Goal: Task Accomplishment & Management: Use online tool/utility

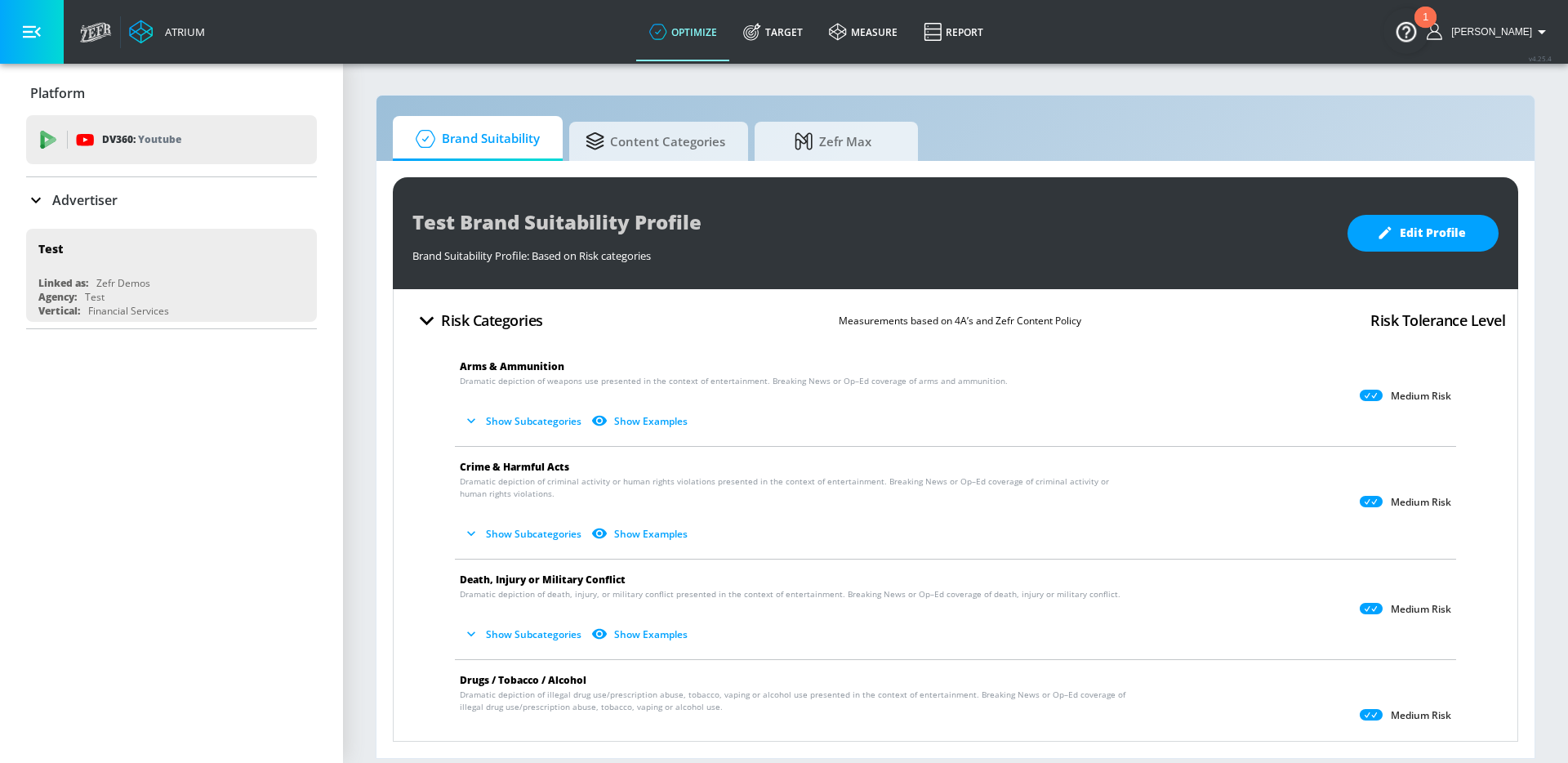
click at [94, 195] on p "Advertiser" at bounding box center [84, 199] width 65 height 18
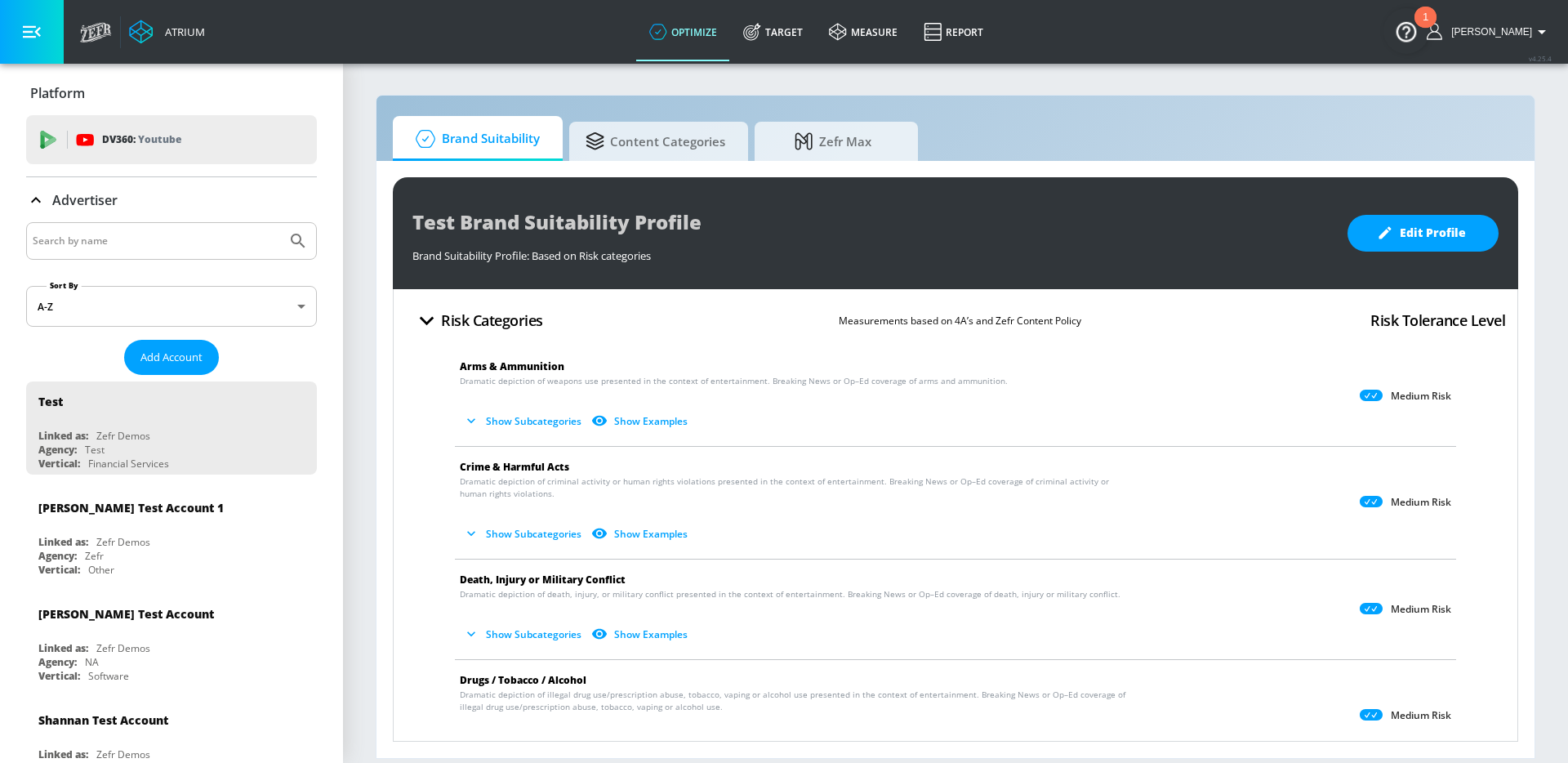
click at [116, 243] on input "Search by name" at bounding box center [156, 240] width 248 height 21
type input "yum"
click at [280, 223] on button "Submit Search" at bounding box center [298, 241] width 36 height 36
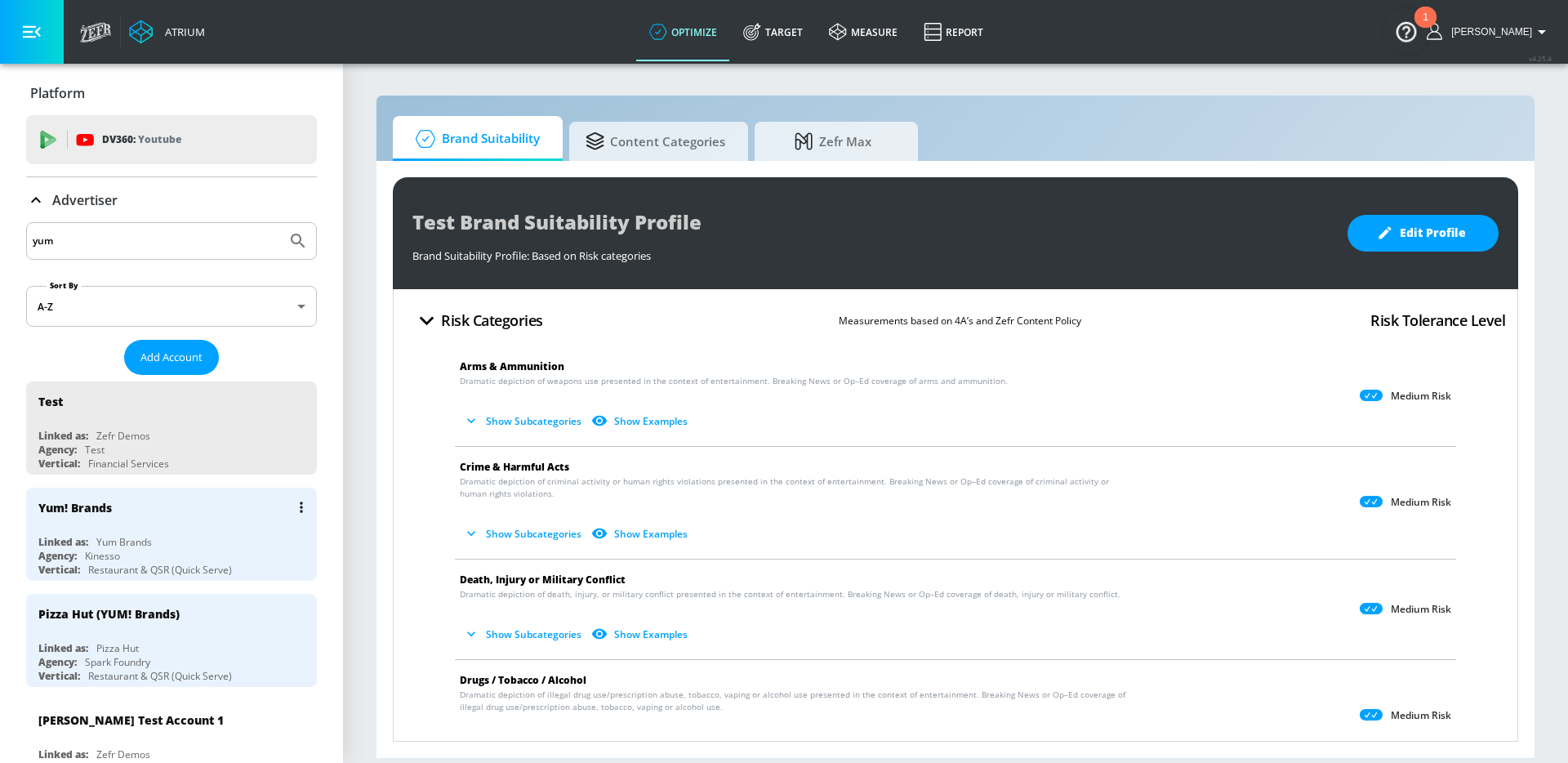
click at [205, 560] on div "Agency: Kinesso" at bounding box center [176, 556] width 274 height 14
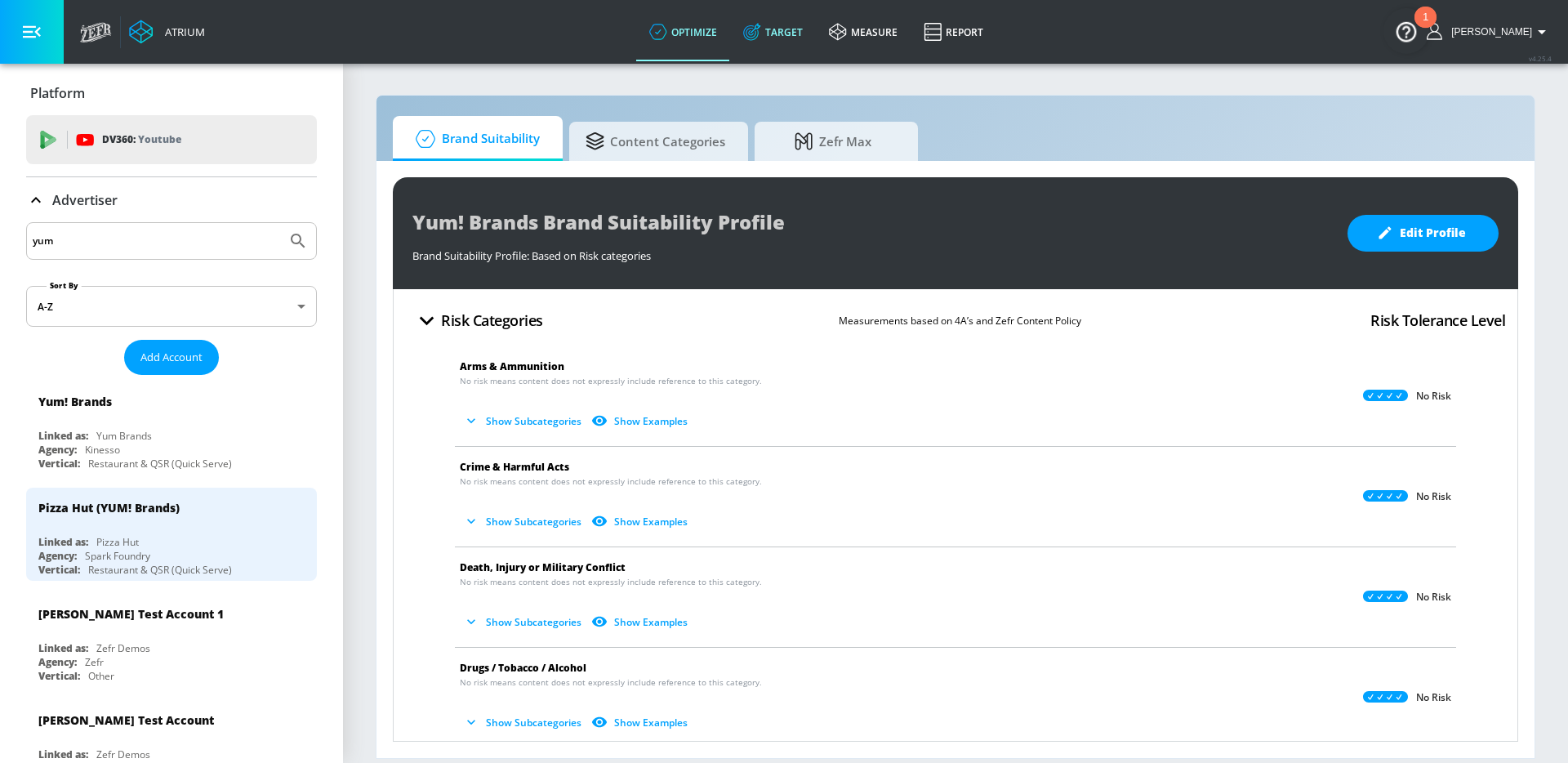
click at [796, 30] on link "Target" at bounding box center [773, 32] width 86 height 59
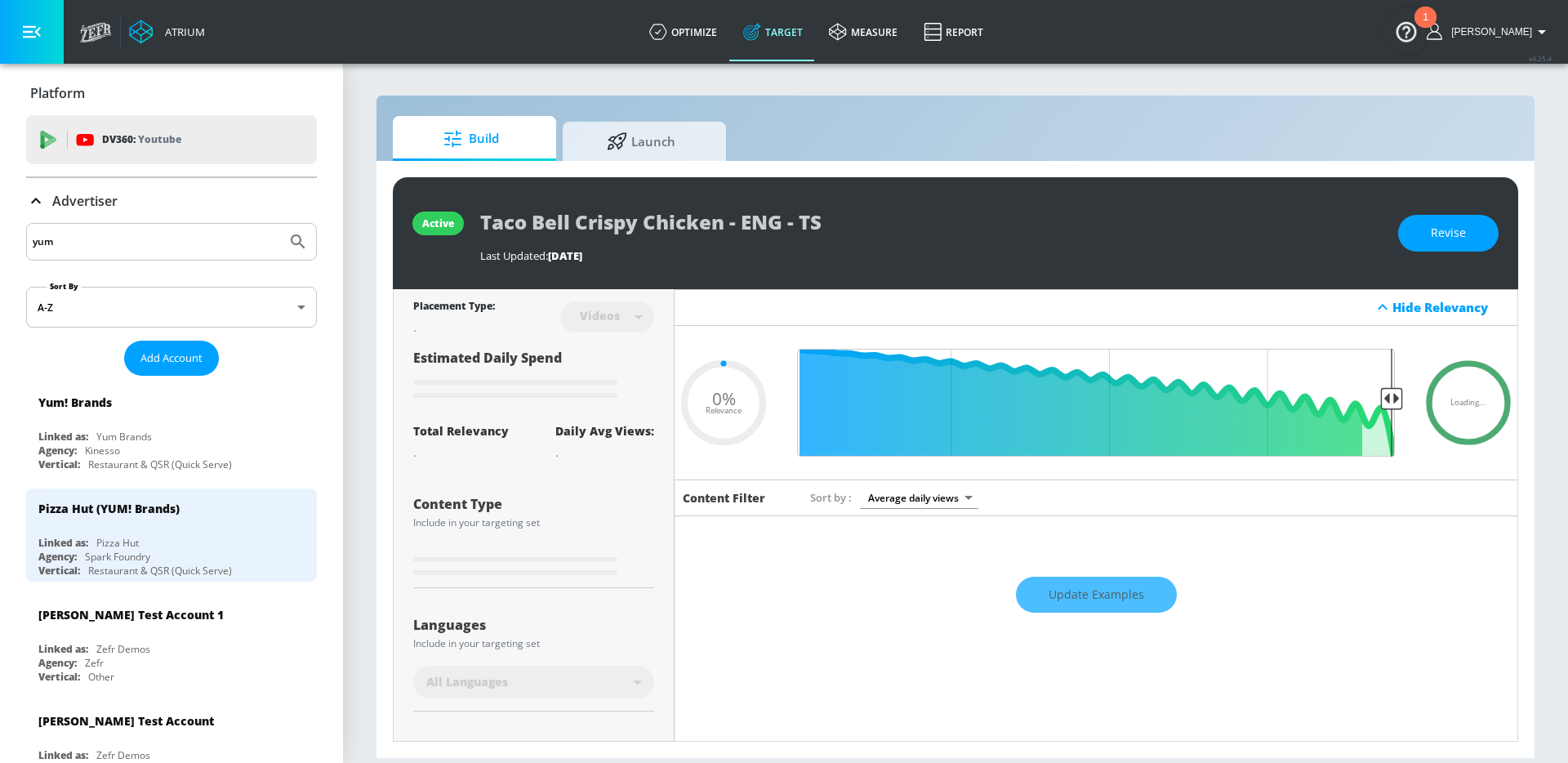
type input "0.05"
click at [615, 142] on icon at bounding box center [616, 138] width 20 height 18
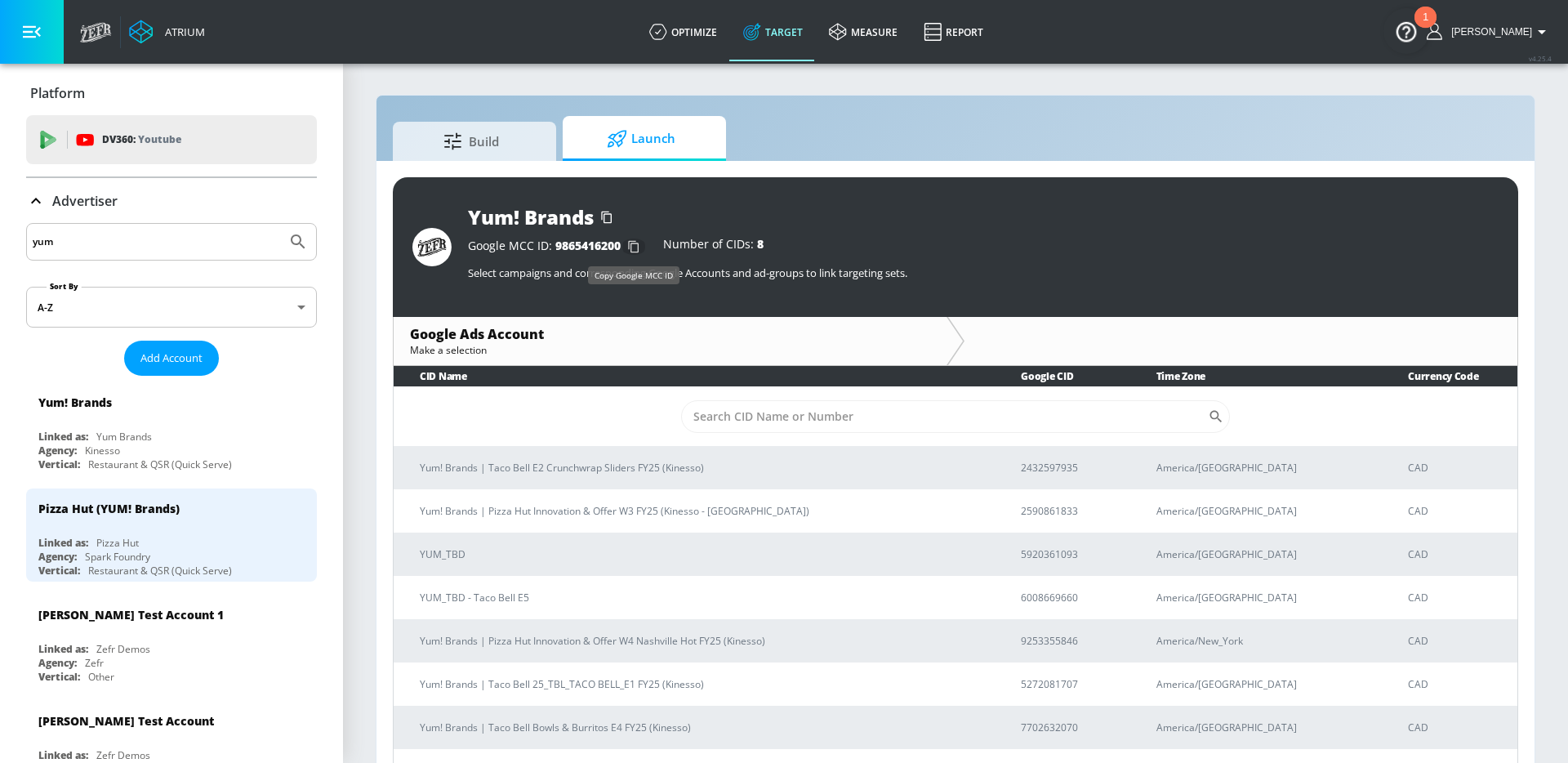
click at [628, 241] on icon "button" at bounding box center [633, 246] width 26 height 26
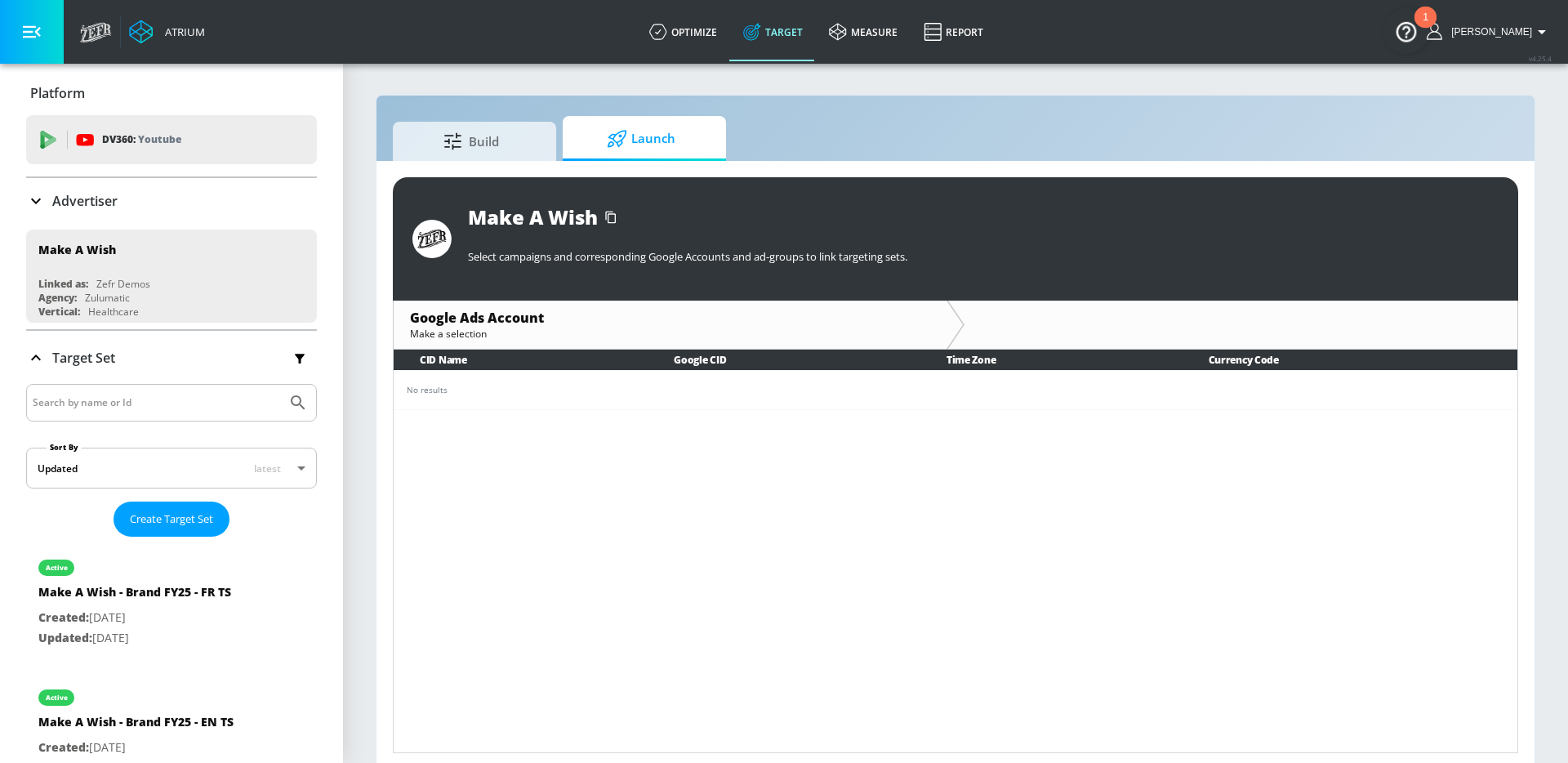
click at [609, 211] on icon "button" at bounding box center [610, 217] width 11 height 13
